Goal: Task Accomplishment & Management: Manage account settings

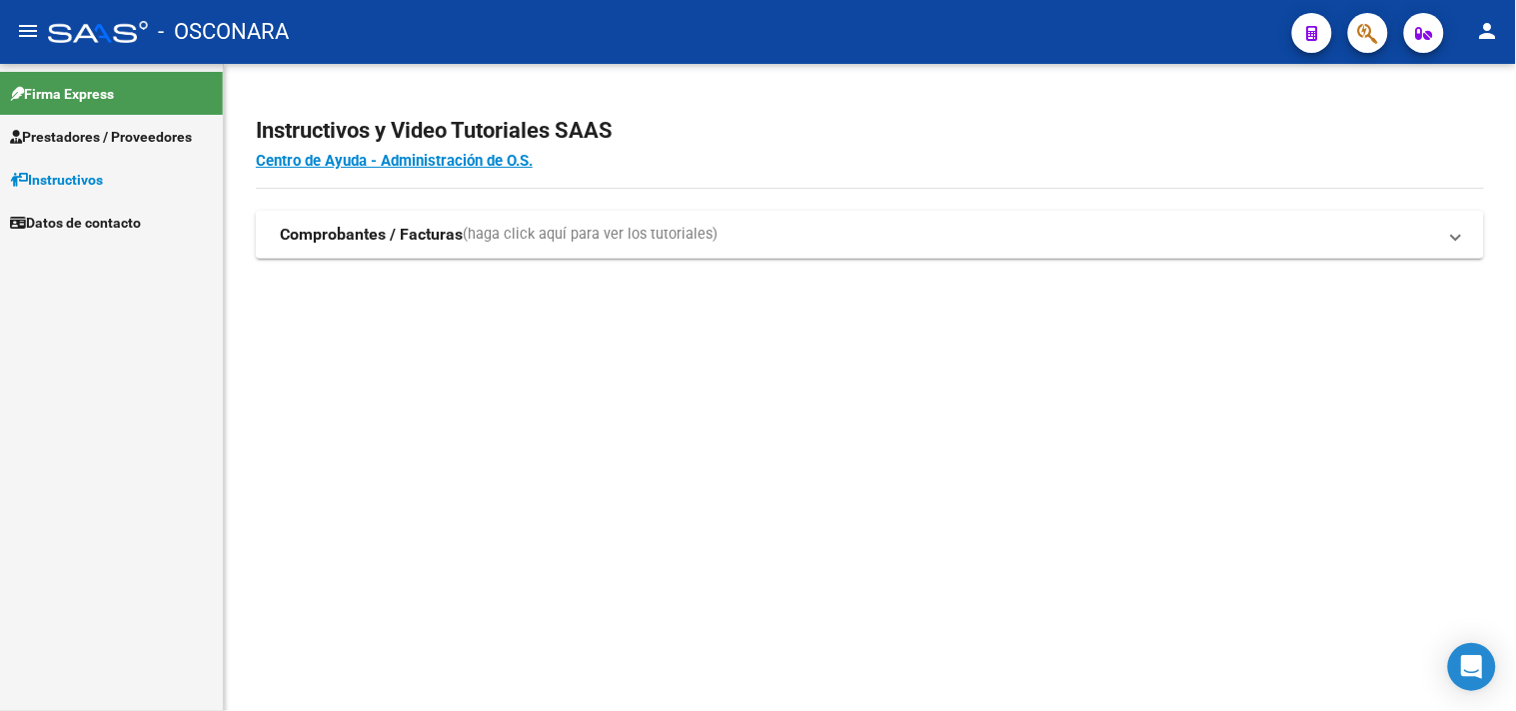
click at [116, 180] on link "Instructivos" at bounding box center [111, 179] width 223 height 43
click at [84, 138] on span "Prestadores / Proveedores" at bounding box center [101, 137] width 182 height 22
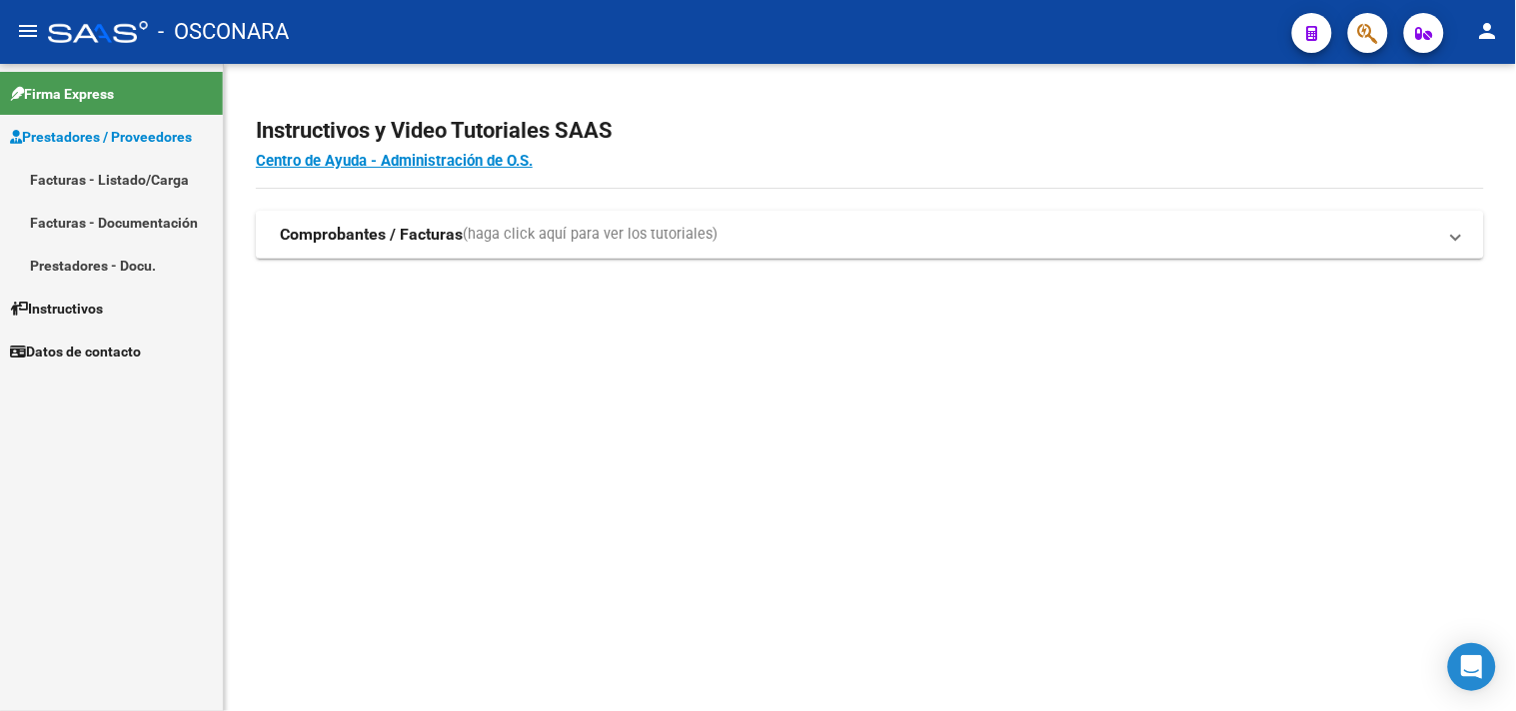
click at [108, 182] on link "Facturas - Listado/Carga" at bounding box center [111, 179] width 223 height 43
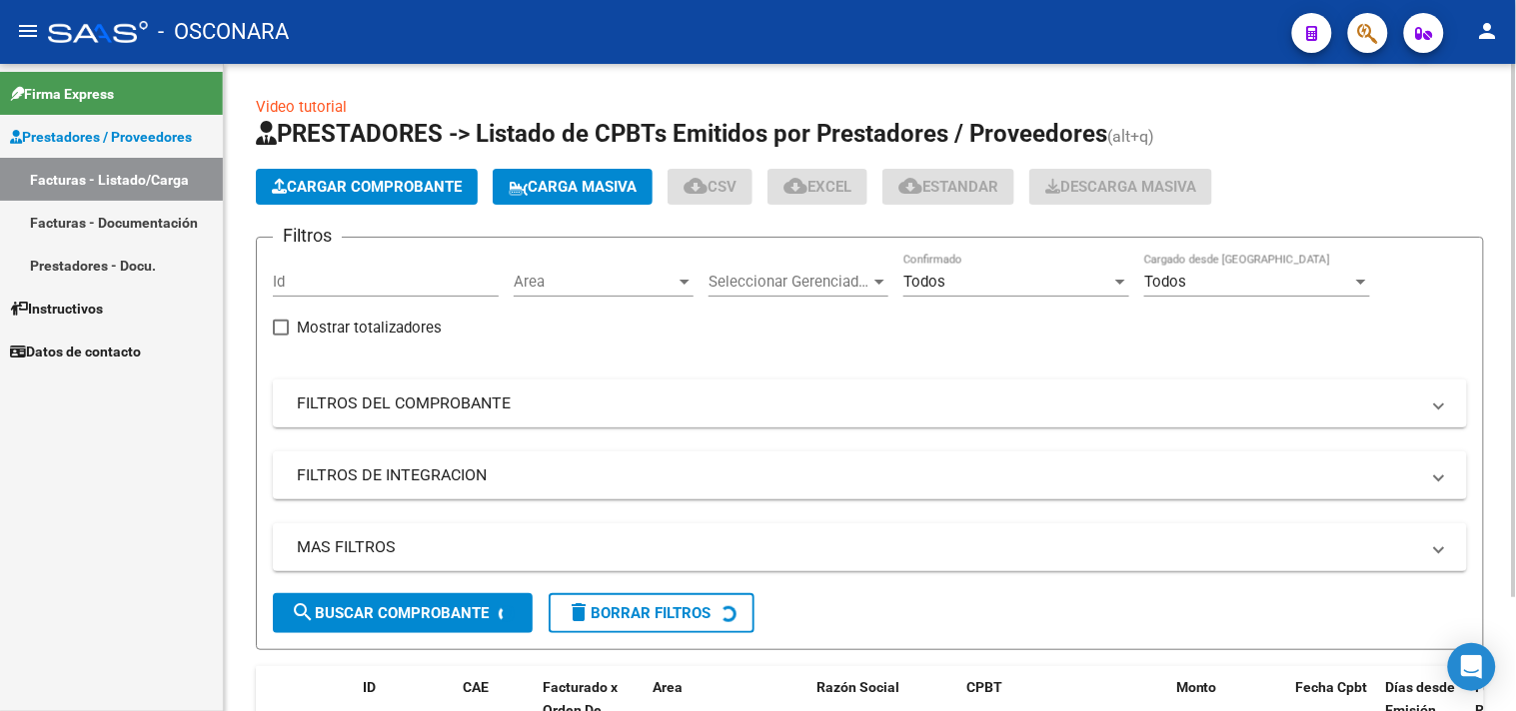
click at [381, 407] on mat-panel-title "FILTROS DEL COMPROBANTE" at bounding box center [858, 404] width 1122 height 22
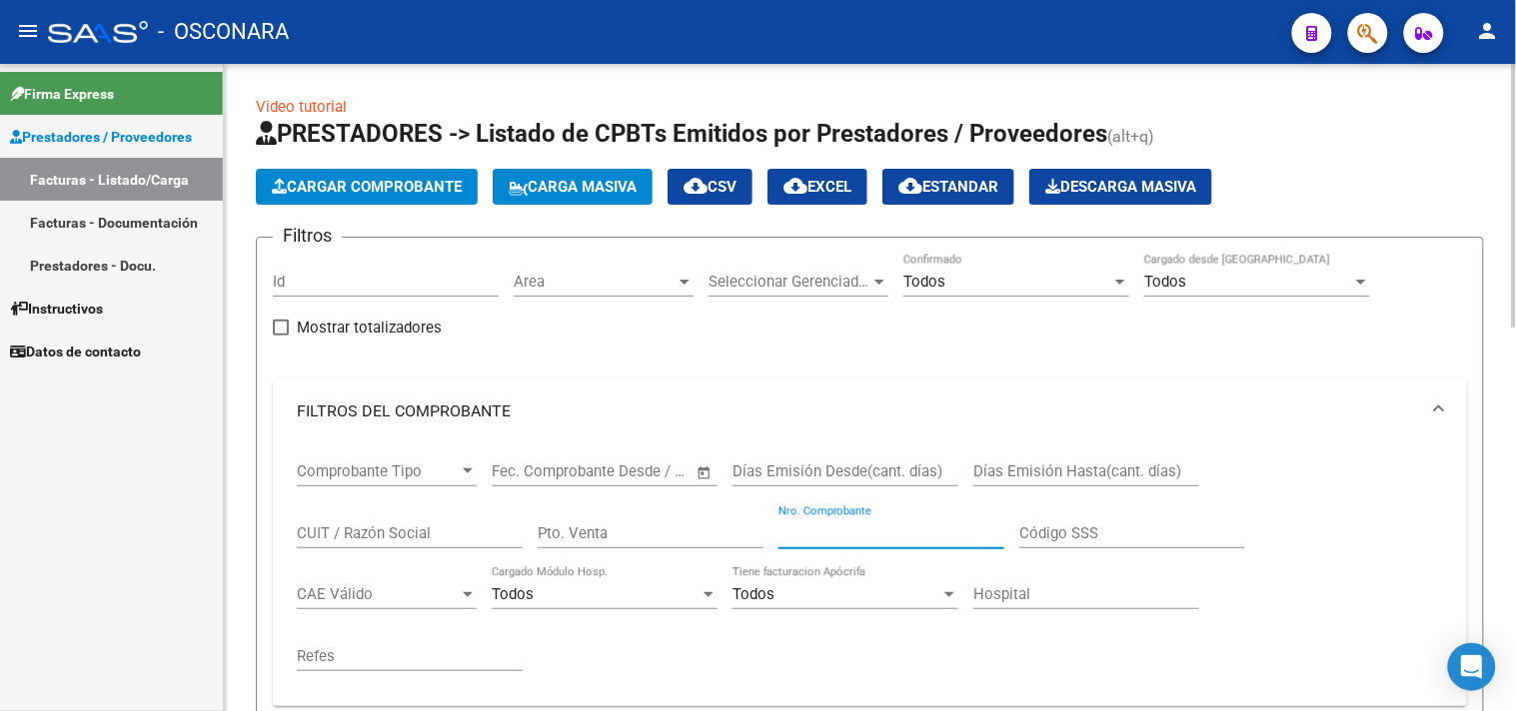
click at [849, 535] on input "Nro. Comprobante" at bounding box center [891, 534] width 226 height 18
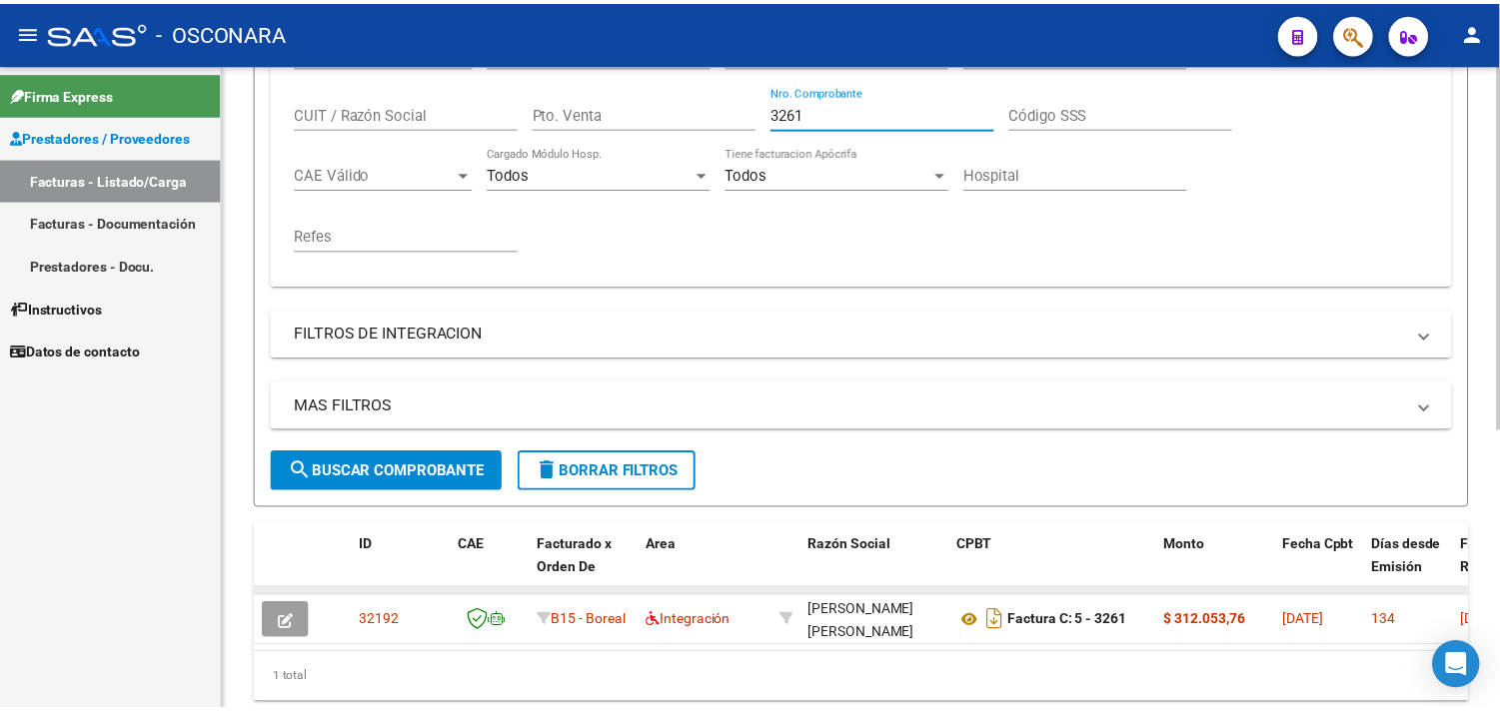
scroll to position [494, 0]
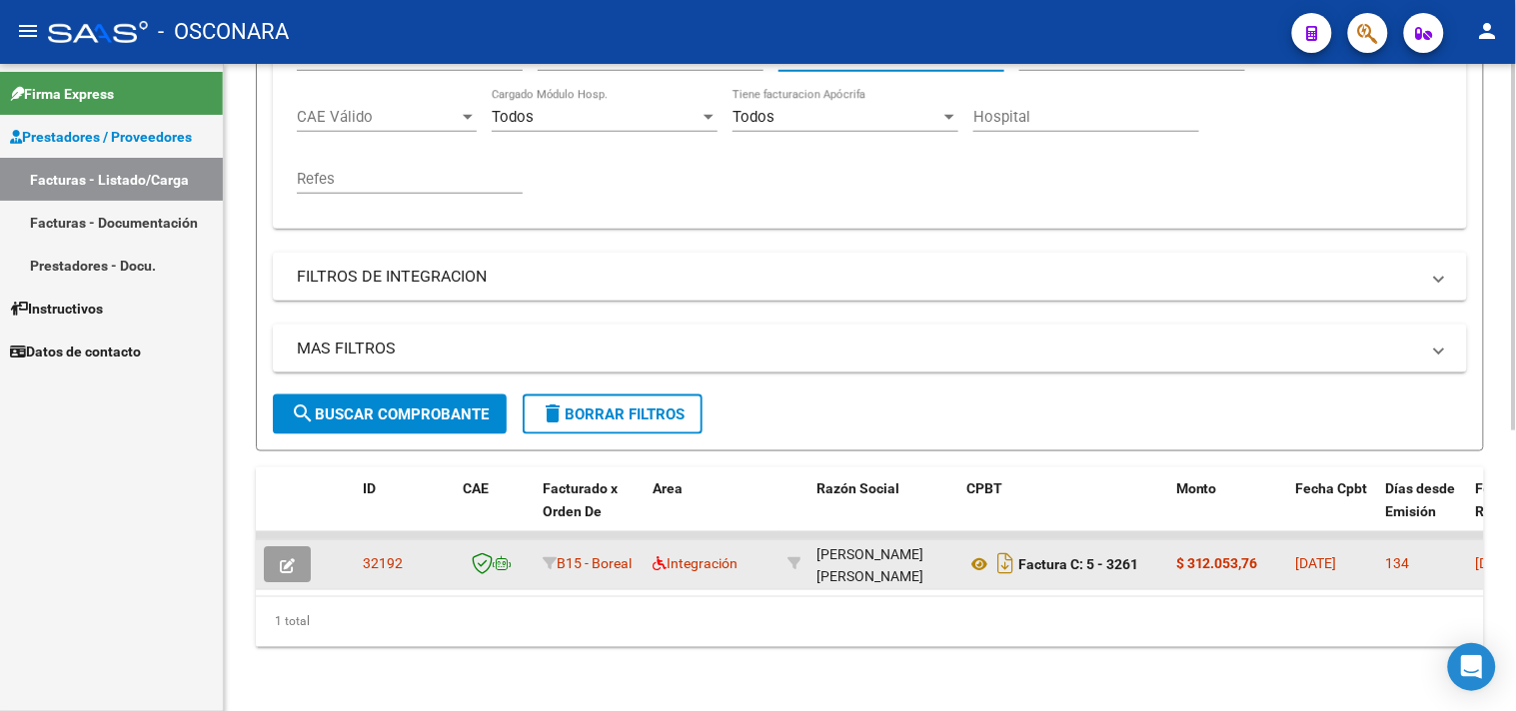
type input "3261"
click at [284, 558] on icon "button" at bounding box center [287, 565] width 15 height 15
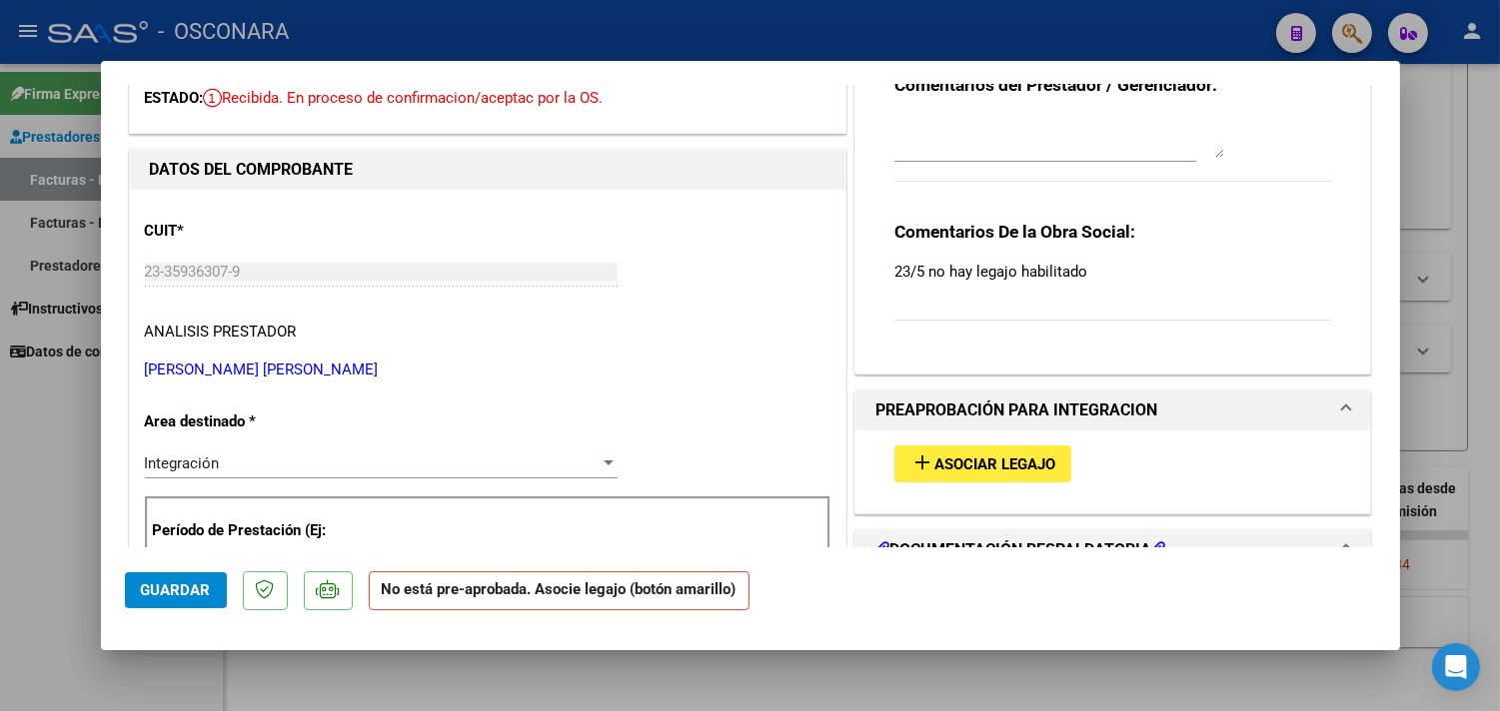
scroll to position [0, 0]
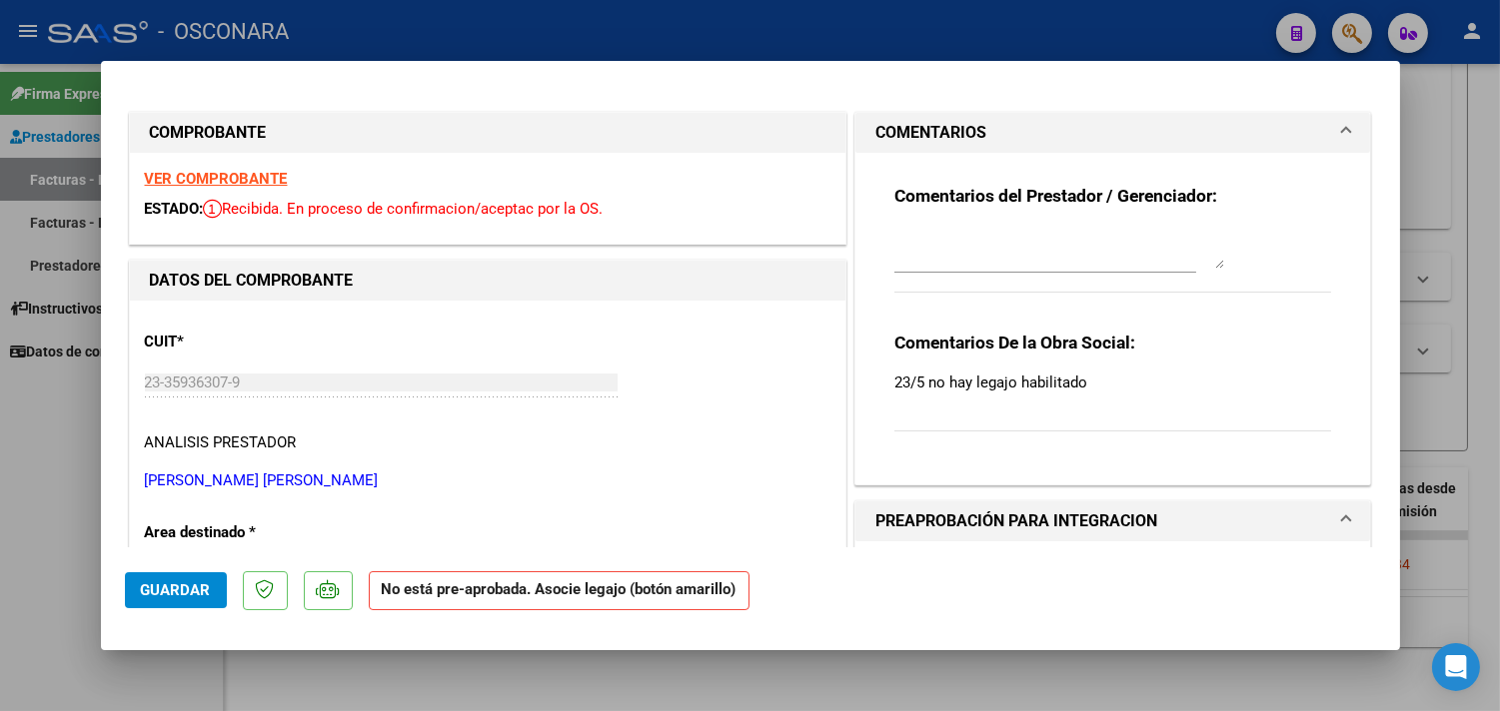
click at [237, 177] on strong "VER COMPROBANTE" at bounding box center [216, 179] width 143 height 18
click at [207, 177] on strong "VER COMPROBANTE" at bounding box center [216, 179] width 143 height 18
click at [10, 491] on div at bounding box center [750, 355] width 1500 height 711
type input "$ 0,00"
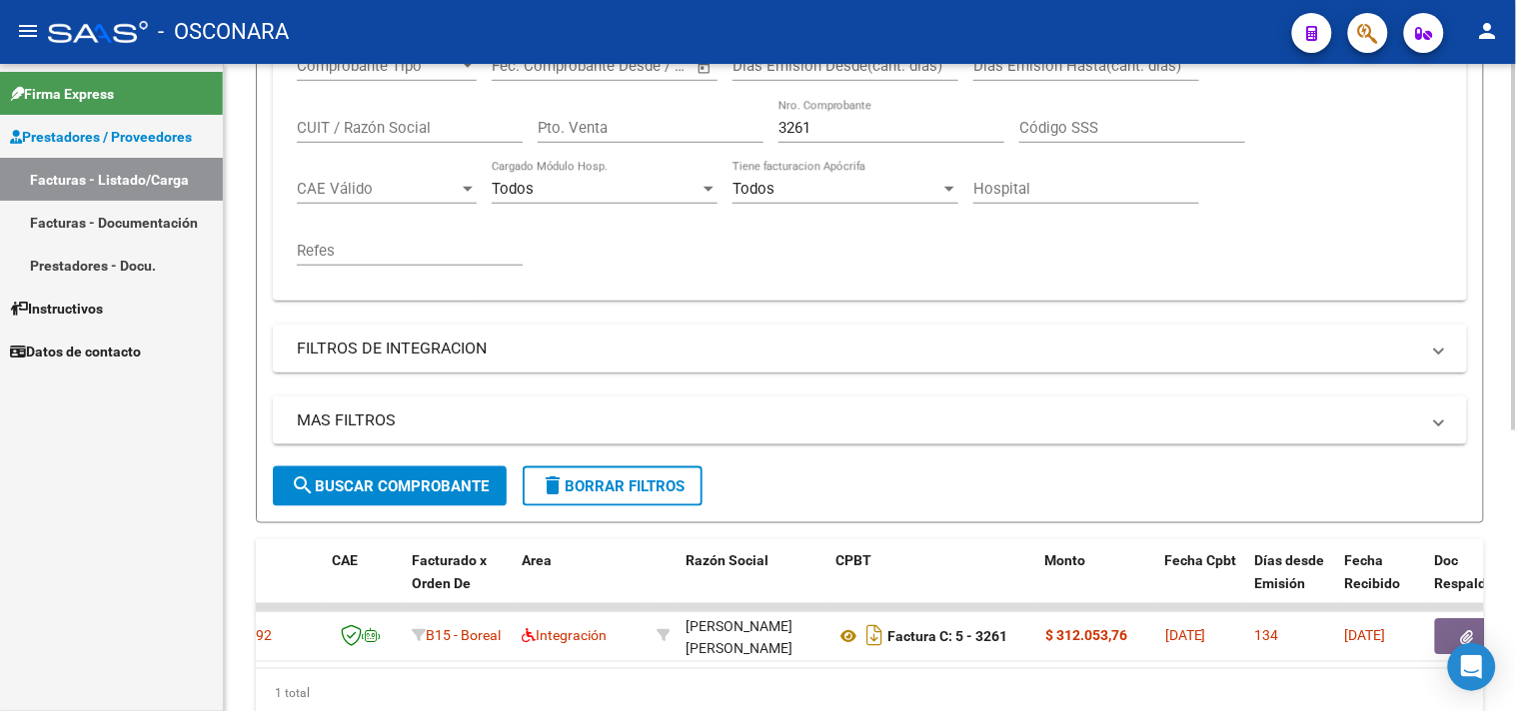
scroll to position [50, 0]
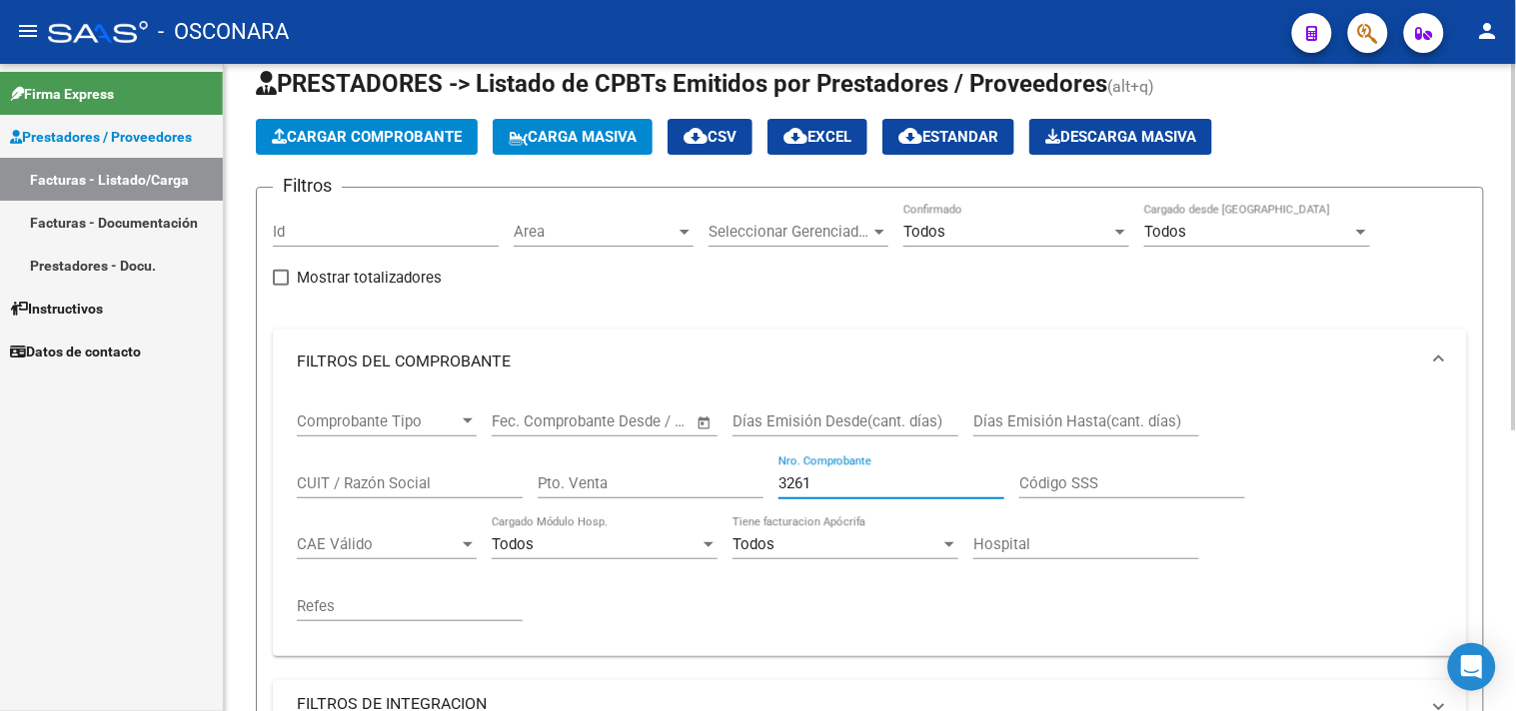
drag, startPoint x: 816, startPoint y: 483, endPoint x: 702, endPoint y: 491, distance: 114.2
click at [702, 491] on div "Comprobante Tipo Comprobante Tipo Start date – End date Fec. Comprobante Desde …" at bounding box center [870, 517] width 1146 height 247
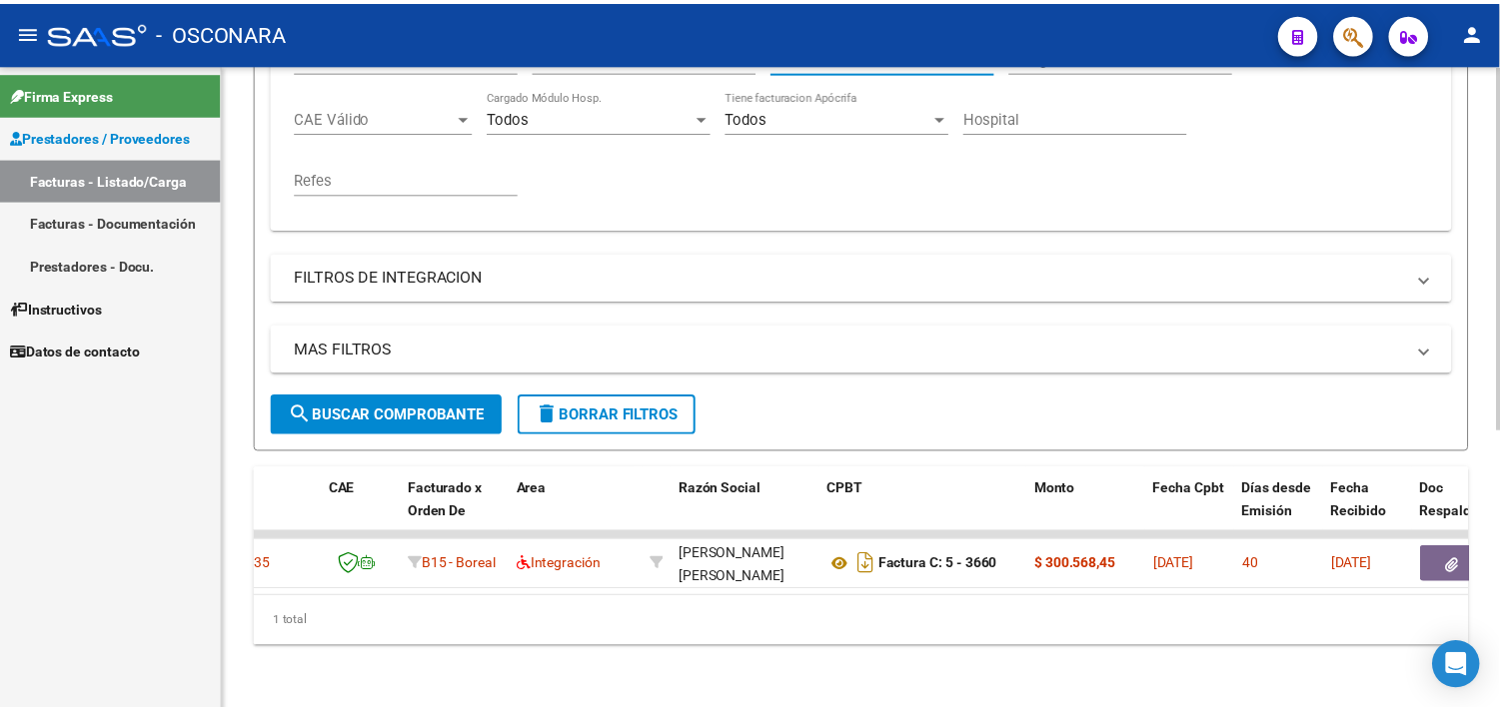
scroll to position [0, 0]
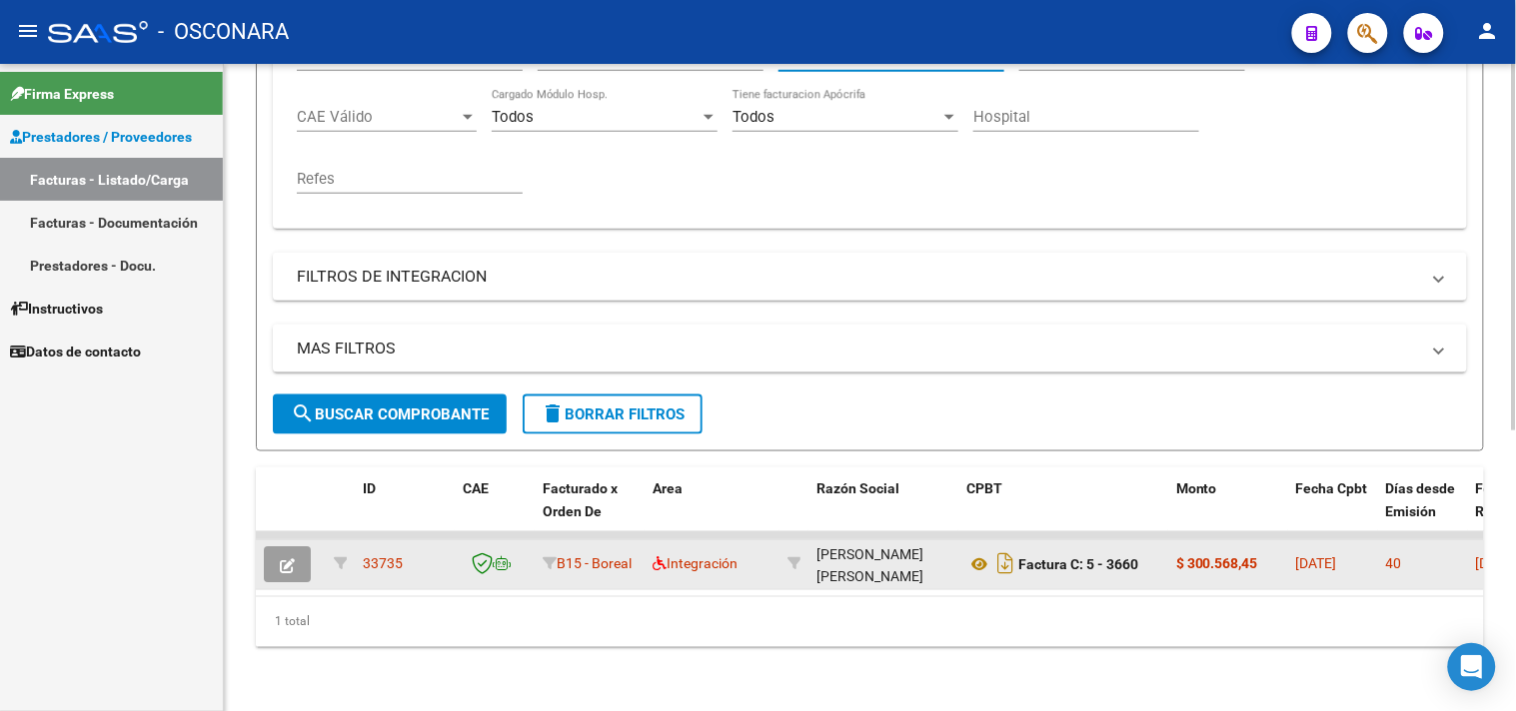
type input "3660"
click at [281, 558] on icon "button" at bounding box center [287, 565] width 15 height 15
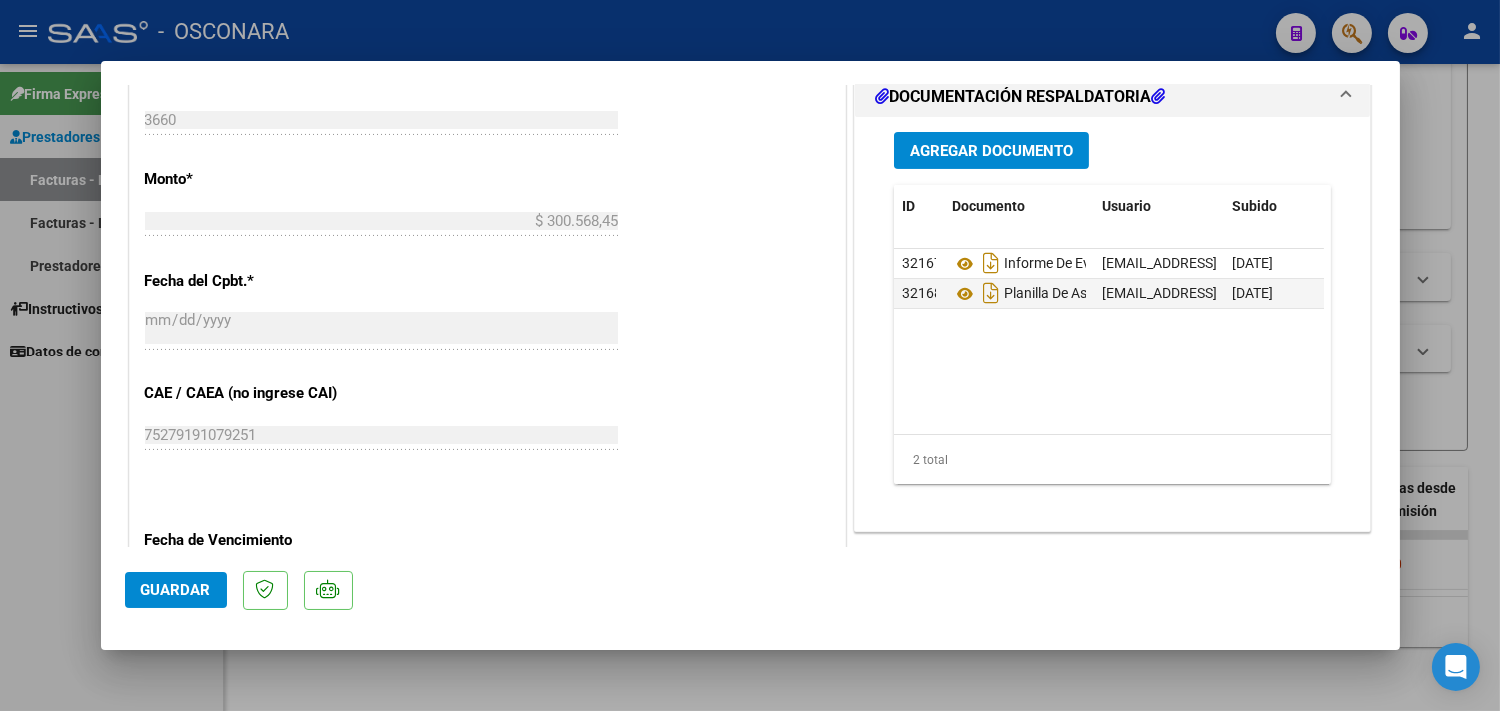
scroll to position [999, 0]
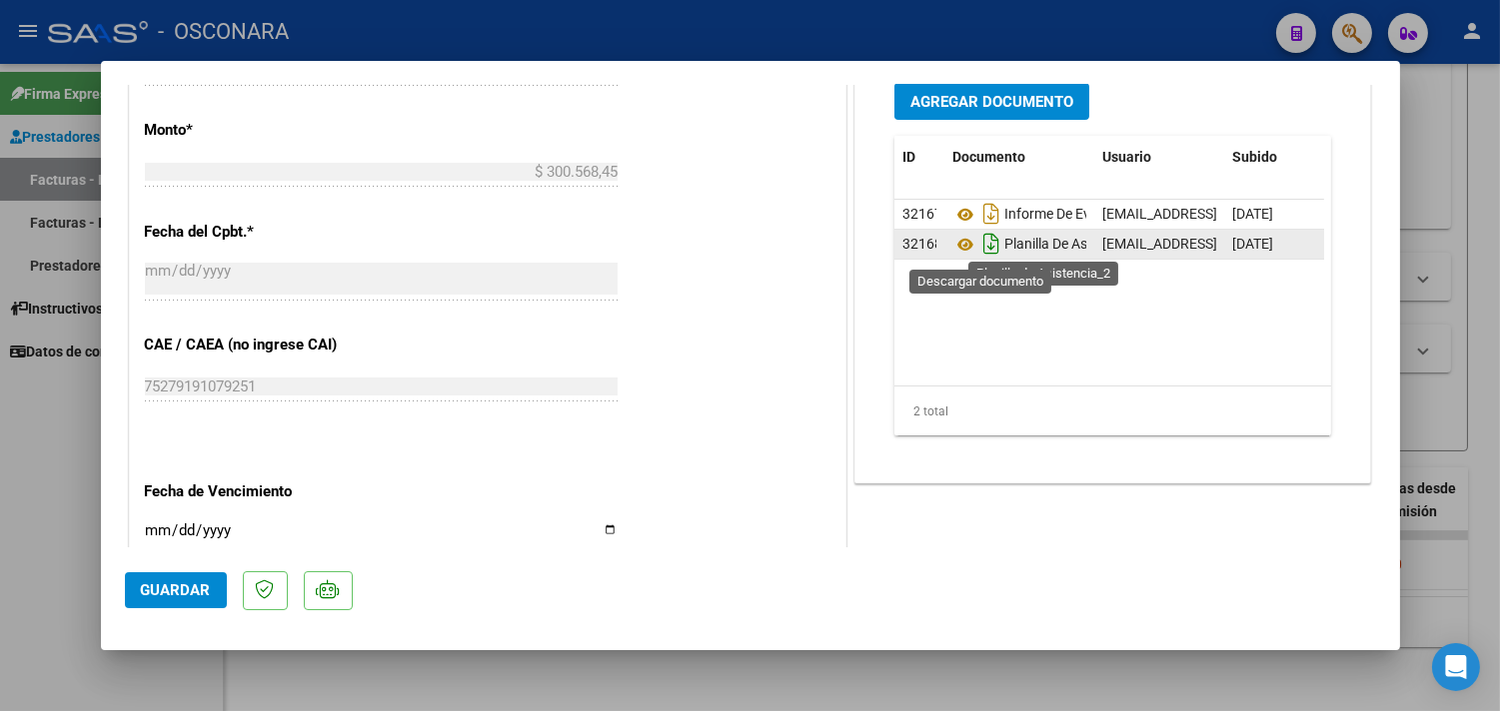
click at [978, 245] on icon "Descargar documento" at bounding box center [991, 244] width 26 height 32
